Goal: Information Seeking & Learning: Compare options

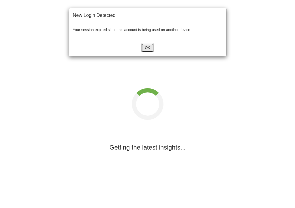
click at [148, 50] on button "OK" at bounding box center [147, 47] width 12 height 9
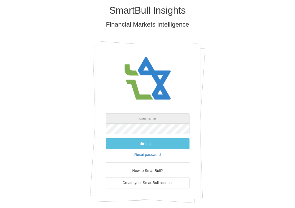
click at [145, 116] on input "text" at bounding box center [148, 118] width 84 height 11
type input "[PERSON_NAME][EMAIL_ADDRESS][DOMAIN_NAME]"
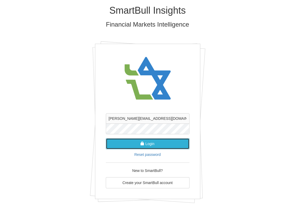
click at [144, 144] on span "submit" at bounding box center [143, 144] width 4 height 4
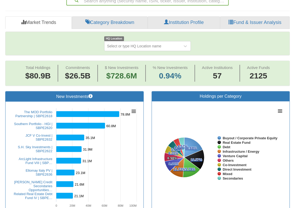
scroll to position [130, 0]
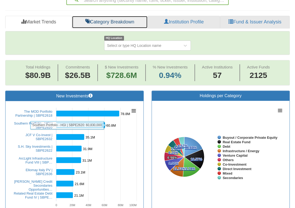
click at [107, 23] on link "Category Breakdown" at bounding box center [110, 22] width 76 height 13
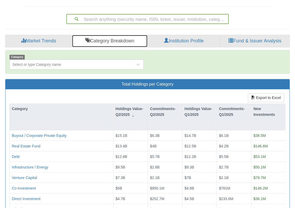
scroll to position [113, 0]
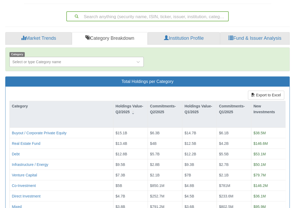
click at [103, 62] on div "Select or type Category name" at bounding box center [73, 62] width 126 height 8
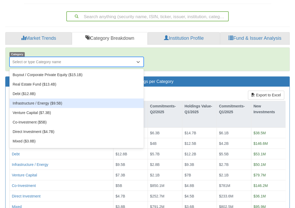
click at [67, 100] on div "Infrastructure / Energy ($9.5B)" at bounding box center [76, 103] width 134 height 9
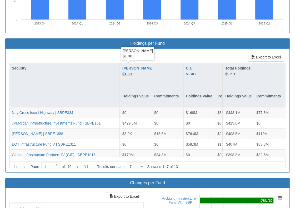
click at [130, 65] on div "[PERSON_NAME] $1.8B" at bounding box center [137, 71] width 31 height 12
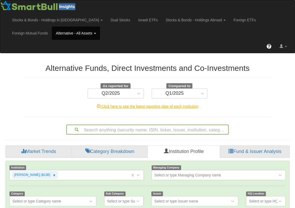
scroll to position [11, 275]
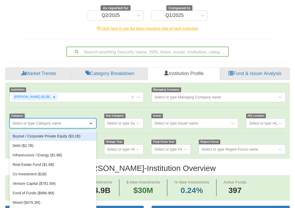
click at [59, 128] on div "option Buyout / Corporate Private Equity ($3.1B) focused, 1 of 11. 11 results a…" at bounding box center [52, 123] width 87 height 10
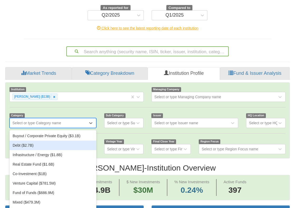
scroll to position [81, 0]
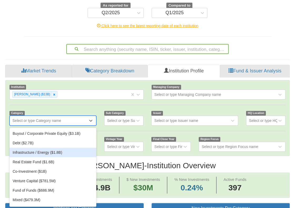
click at [41, 150] on div "Infrastructure / Energy ($1.8B)" at bounding box center [52, 152] width 87 height 9
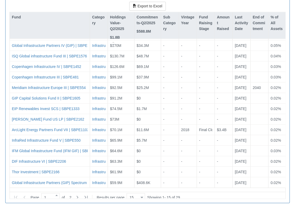
scroll to position [566, 0]
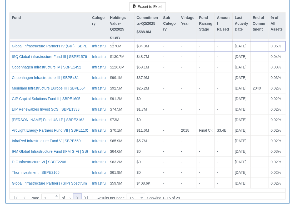
click at [78, 195] on icon at bounding box center [77, 198] width 6 height 6
type input "2"
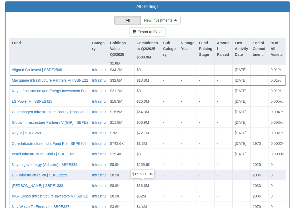
scroll to position [567, 0]
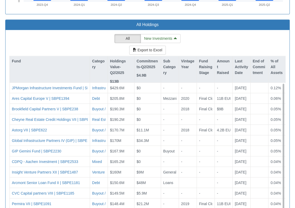
scroll to position [523, 0]
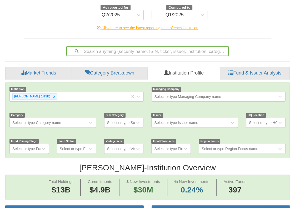
scroll to position [78, 0]
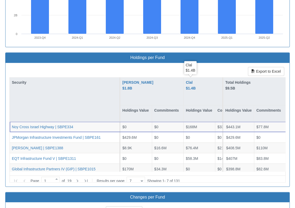
drag, startPoint x: 191, startPoint y: 82, endPoint x: 171, endPoint y: 62, distance: 27.7
click at [171, 63] on div "Export to Excel Security [PERSON_NAME] $1.8B Holdings Value Commitments Clal $1…" at bounding box center [148, 125] width 284 height 124
click at [188, 80] on div "Clal $1.4B" at bounding box center [191, 86] width 10 height 12
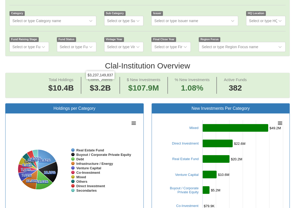
scroll to position [131, 0]
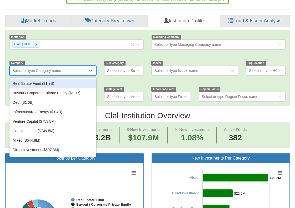
click at [81, 71] on div "Select or type Category name" at bounding box center [49, 70] width 78 height 8
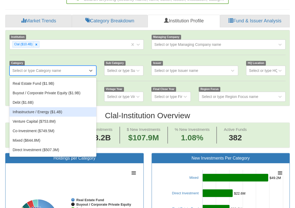
click at [49, 114] on div "Infrastructure / Energy ($1.4B)" at bounding box center [52, 111] width 87 height 9
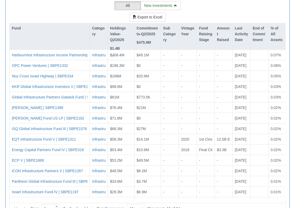
scroll to position [564, 0]
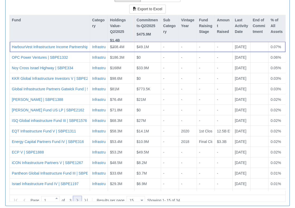
click at [79, 197] on icon at bounding box center [77, 200] width 6 height 6
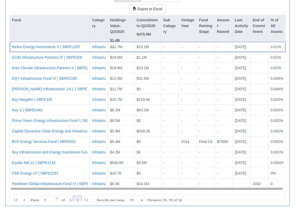
click at [76, 197] on icon at bounding box center [77, 200] width 6 height 6
type input "3"
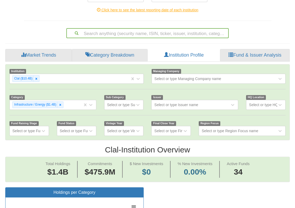
scroll to position [94, 0]
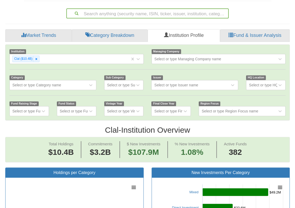
scroll to position [116, 0]
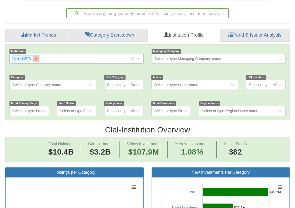
click at [36, 59] on icon at bounding box center [37, 59] width 4 height 4
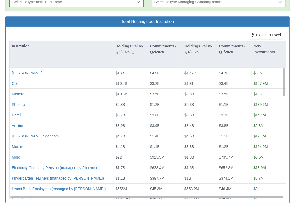
scroll to position [174, 0]
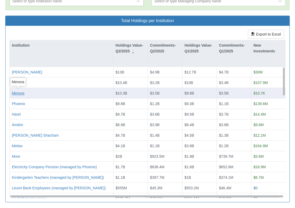
click at [20, 93] on div "Menora" at bounding box center [18, 93] width 12 height 5
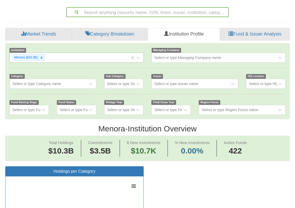
scroll to position [118, 0]
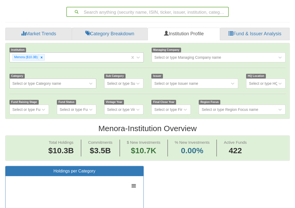
click at [35, 84] on div "Select or type Category name" at bounding box center [36, 83] width 49 height 5
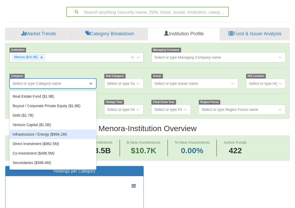
click at [36, 132] on div "Infrastructure / Energy ($994.1M)" at bounding box center [52, 134] width 87 height 9
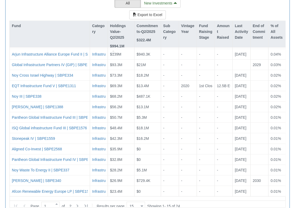
scroll to position [567, 0]
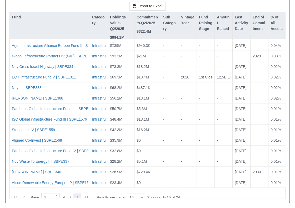
click at [79, 194] on icon at bounding box center [77, 197] width 6 height 6
type input "2"
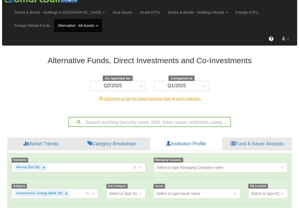
scroll to position [0, 0]
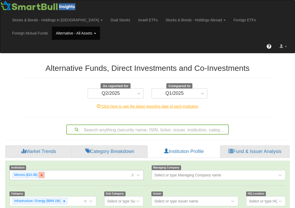
click at [42, 172] on div at bounding box center [41, 175] width 6 height 6
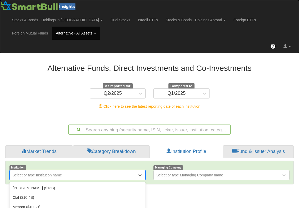
click at [42, 174] on div "option Menora ($10.3B), deselected. option Harel ($9.7B) focused, 5 of 57. 57 r…" at bounding box center [77, 175] width 136 height 10
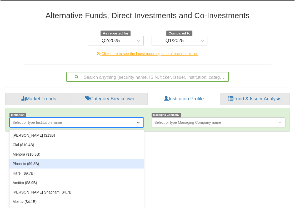
click at [35, 162] on div "Phoenix ($9.8B)" at bounding box center [76, 163] width 134 height 9
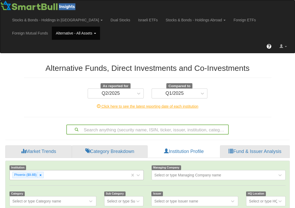
scroll to position [60, 0]
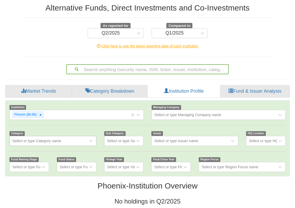
click at [39, 143] on div "Select or type Category name" at bounding box center [49, 141] width 78 height 8
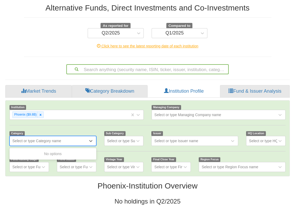
click at [83, 137] on div "Select or type Category name" at bounding box center [49, 141] width 78 height 8
click at [94, 138] on div at bounding box center [92, 140] width 8 height 9
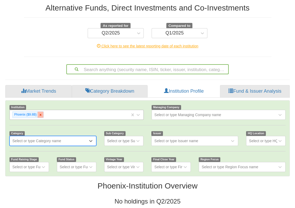
click at [40, 113] on icon at bounding box center [41, 115] width 4 height 4
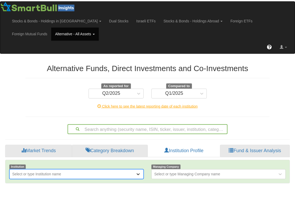
scroll to position [53, 0]
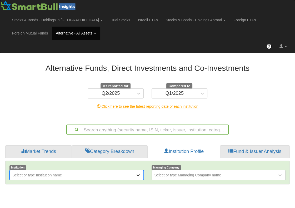
click at [141, 172] on div "option Phoenix ($9.8B), deselected. 0 results available. Select is focused ,typ…" at bounding box center [76, 175] width 134 height 10
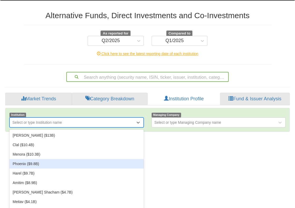
click at [44, 160] on div "Phoenix ($9.8B)" at bounding box center [76, 163] width 134 height 9
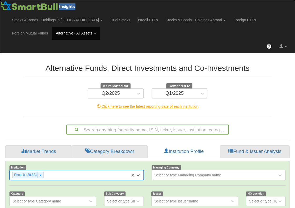
scroll to position [60, 0]
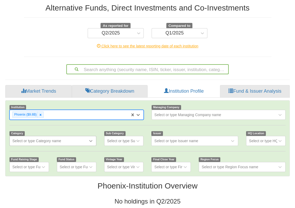
click at [90, 140] on icon at bounding box center [90, 141] width 3 height 2
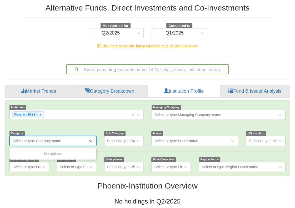
scroll to position [0, 0]
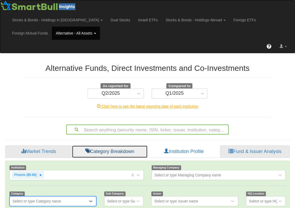
click at [100, 150] on link "Category Breakdown" at bounding box center [110, 151] width 76 height 13
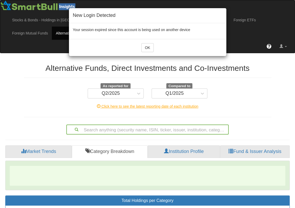
click at [137, 174] on div "New Login Detected Your session expired since this account is being used on ano…" at bounding box center [147, 104] width 295 height 208
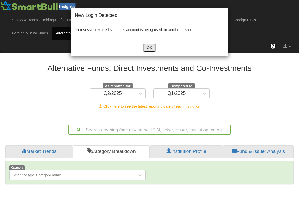
click at [153, 46] on button "OK" at bounding box center [150, 47] width 12 height 9
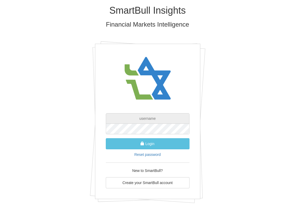
click at [150, 115] on input "text" at bounding box center [148, 118] width 84 height 11
type input "[PERSON_NAME][EMAIL_ADDRESS][DOMAIN_NAME]"
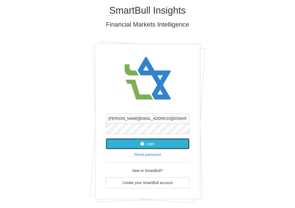
click at [149, 139] on button "Login" at bounding box center [148, 143] width 84 height 11
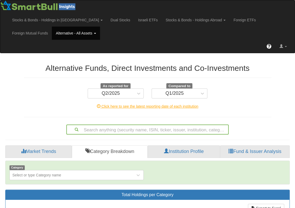
scroll to position [0, 0]
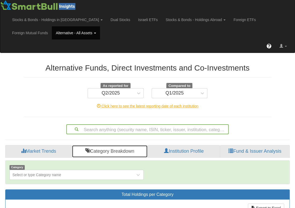
click at [95, 151] on link "Category Breakdown" at bounding box center [110, 151] width 76 height 13
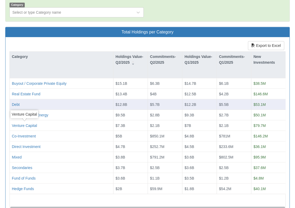
scroll to position [163, 0]
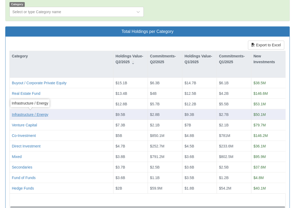
click at [36, 114] on div "Infrastructure / Energy" at bounding box center [30, 114] width 37 height 5
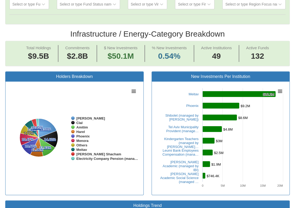
scroll to position [192, 0]
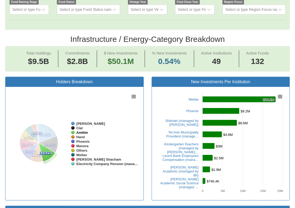
click at [84, 132] on tspan "Amitim" at bounding box center [82, 133] width 12 height 4
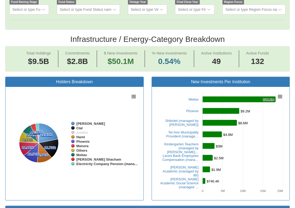
click at [79, 132] on tspan "Amitim" at bounding box center [82, 133] width 12 height 4
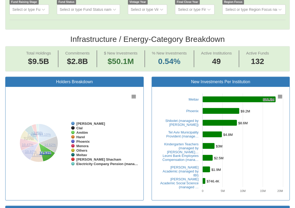
click at [79, 132] on tspan "Amitim" at bounding box center [82, 133] width 12 height 4
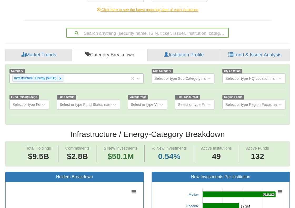
scroll to position [96, 0]
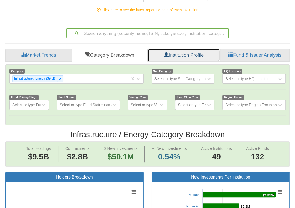
click at [175, 51] on link "Institution Profile" at bounding box center [184, 55] width 72 height 13
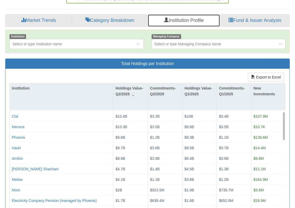
scroll to position [8, 0]
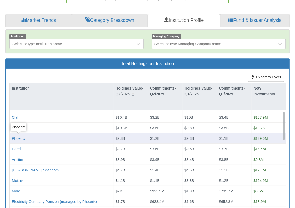
click at [20, 137] on div "Phoenix" at bounding box center [18, 138] width 13 height 5
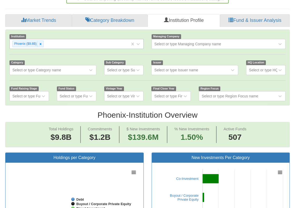
scroll to position [11, 275]
click at [82, 71] on div "Select or type Category name" at bounding box center [49, 70] width 78 height 8
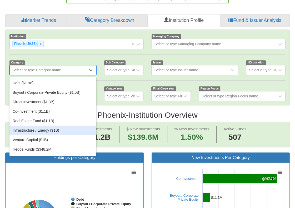
click at [52, 127] on div "Infrastructure / Energy ($1B)" at bounding box center [52, 130] width 87 height 9
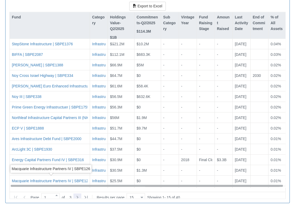
click at [76, 194] on icon at bounding box center [77, 197] width 6 height 6
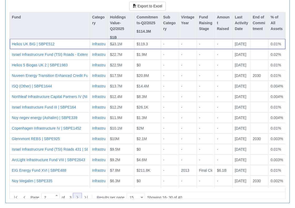
click at [81, 194] on icon at bounding box center [77, 197] width 6 height 6
type input "3"
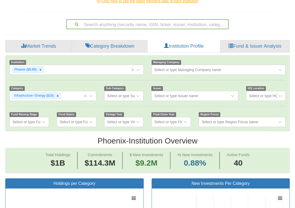
scroll to position [105, 0]
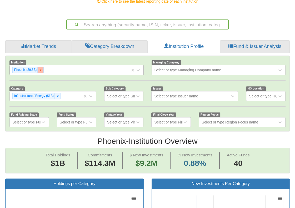
click at [41, 69] on icon at bounding box center [41, 70] width 4 height 4
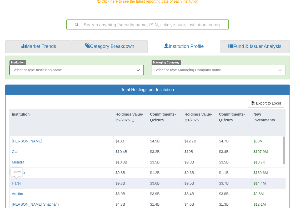
click at [16, 183] on div "Harel" at bounding box center [16, 183] width 9 height 5
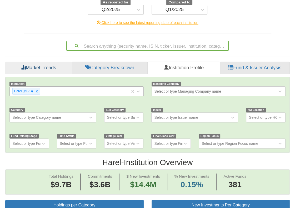
scroll to position [87, 0]
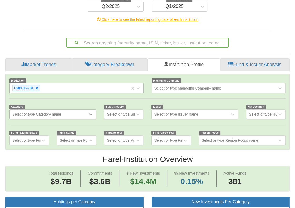
click at [92, 114] on icon at bounding box center [90, 115] width 3 height 2
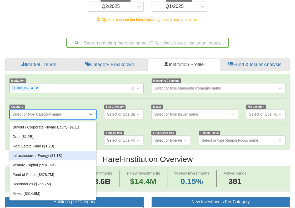
click at [53, 157] on div "Infrastructure / Energy ($1.1B)" at bounding box center [52, 155] width 87 height 9
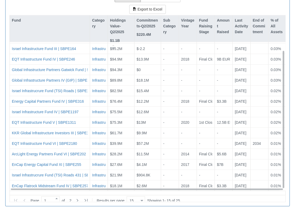
scroll to position [567, 0]
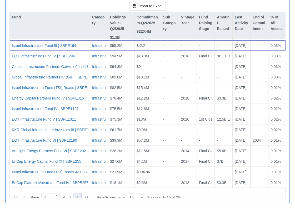
click at [77, 194] on icon at bounding box center [77, 197] width 6 height 6
type input "2"
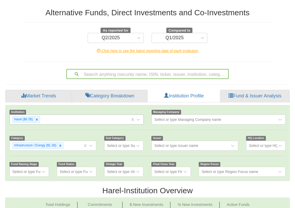
scroll to position [48, 0]
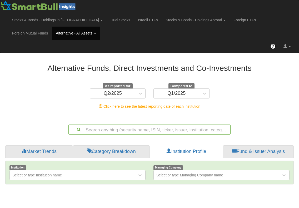
click at [261, 132] on div "Search anything (security name, ISIN, ticker, issuer, institution, category)..." at bounding box center [149, 128] width 255 height 12
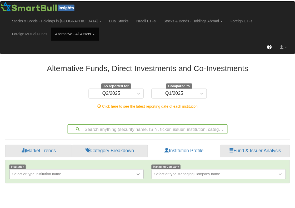
scroll to position [53, 0]
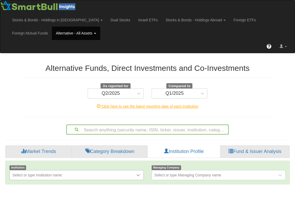
click at [140, 176] on div "Select or type Institution name" at bounding box center [76, 175] width 134 height 10
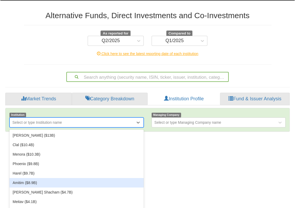
click at [23, 181] on div "Amitim ($8.9B)" at bounding box center [76, 182] width 134 height 9
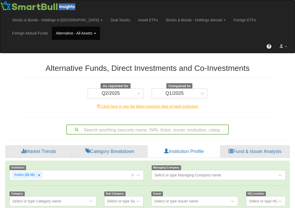
scroll to position [60, 0]
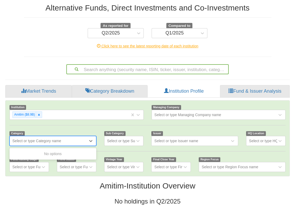
click at [35, 142] on div "Select or type Category name" at bounding box center [36, 140] width 49 height 5
click at [42, 93] on link "Market Trends" at bounding box center [38, 91] width 67 height 13
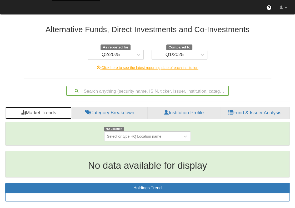
scroll to position [38, 0]
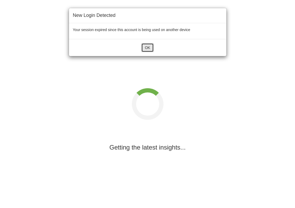
click at [149, 50] on button "OK" at bounding box center [147, 47] width 12 height 9
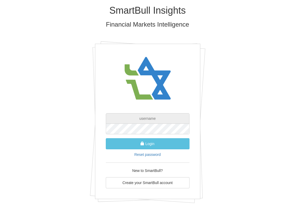
click at [131, 118] on input "text" at bounding box center [148, 118] width 84 height 11
type input "[PERSON_NAME][EMAIL_ADDRESS][DOMAIN_NAME]"
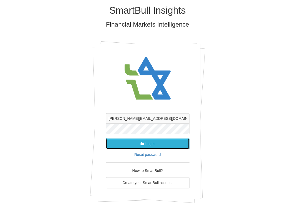
click at [155, 142] on button "Login" at bounding box center [148, 143] width 84 height 11
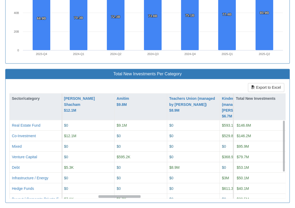
scroll to position [0, 580]
drag, startPoint x: 48, startPoint y: 196, endPoint x: 136, endPoint y: 182, distance: 89.7
click at [136, 182] on div "Real Estate Fund $76.2M $0 $20.2M $12M $11.2M $8.1M $8.4M $7.1K $0 $0 $0 $0 $9.…" at bounding box center [148, 159] width 276 height 78
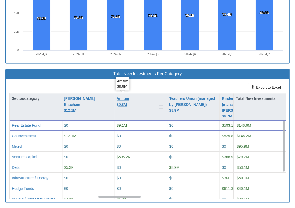
click at [124, 98] on div "Amitim $9.8M" at bounding box center [123, 102] width 12 height 12
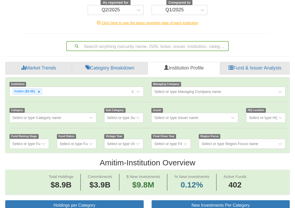
scroll to position [102, 0]
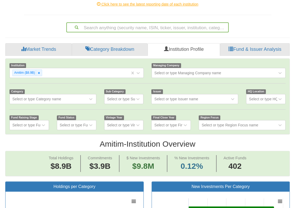
click at [91, 93] on div "Category Select or type Category name" at bounding box center [53, 96] width 95 height 15
click at [90, 97] on icon at bounding box center [90, 98] width 5 height 5
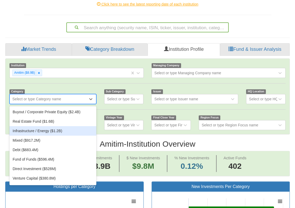
click at [55, 131] on div "Infrastructure / Energy ($1.2B)" at bounding box center [52, 130] width 87 height 9
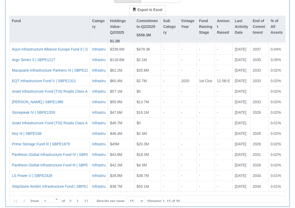
scroll to position [567, 0]
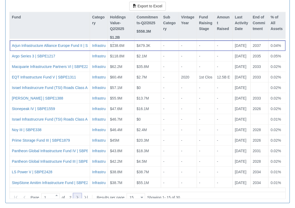
click at [81, 194] on icon at bounding box center [77, 197] width 6 height 6
type input "2"
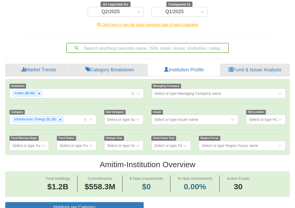
scroll to position [75, 0]
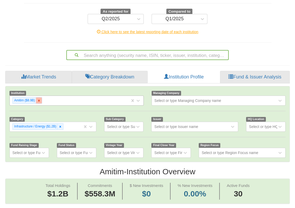
click at [38, 98] on div at bounding box center [39, 100] width 6 height 6
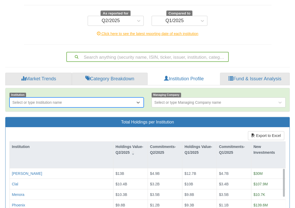
scroll to position [74, 0]
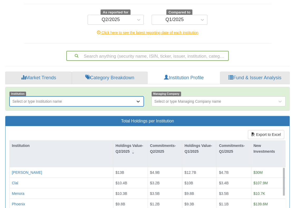
click at [136, 99] on icon at bounding box center [138, 101] width 5 height 5
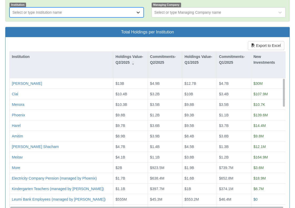
scroll to position [174, 0]
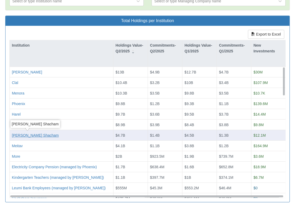
click at [39, 136] on div "[PERSON_NAME] Shacham" at bounding box center [35, 135] width 47 height 5
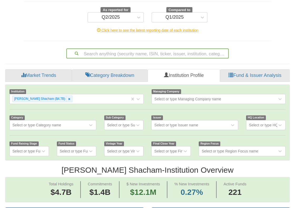
scroll to position [81, 0]
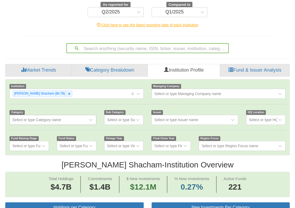
click at [65, 120] on div "Select or type Category name" at bounding box center [49, 120] width 78 height 8
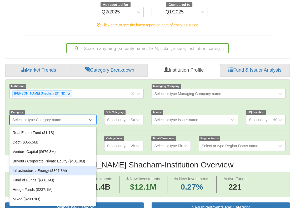
click at [64, 168] on div "Infrastructure / Energy ($367.3M)" at bounding box center [52, 170] width 87 height 9
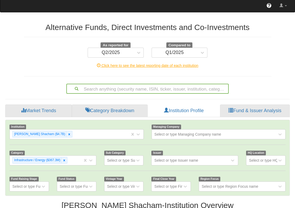
scroll to position [22, 0]
